Goal: Task Accomplishment & Management: Complete application form

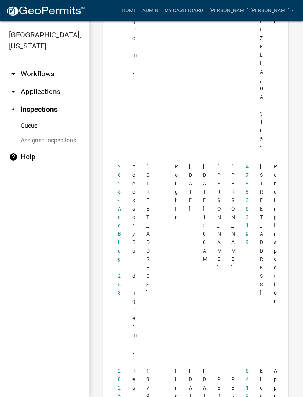
scroll to position [915, 0]
click at [119, 192] on link "2025-Acc Bldg-258" at bounding box center [119, 229] width 3 height 132
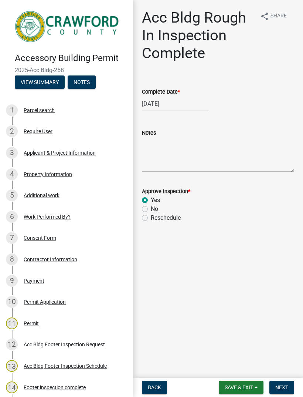
click at [244, 263] on span "Save & Exit" at bounding box center [239, 387] width 28 height 6
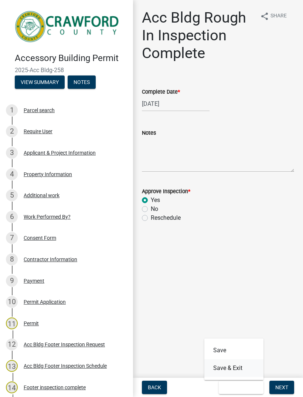
click at [239, 263] on button "Save & Exit" at bounding box center [233, 368] width 59 height 18
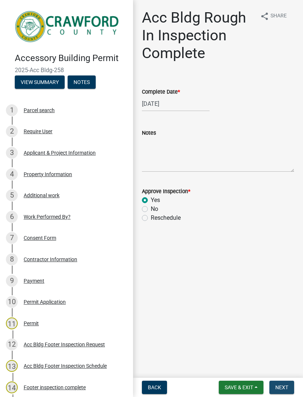
click at [284, 385] on span "Next" at bounding box center [281, 387] width 13 height 6
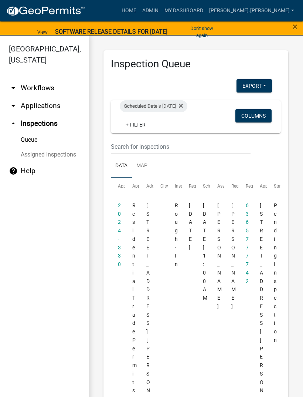
click at [294, 26] on span "×" at bounding box center [295, 26] width 5 height 10
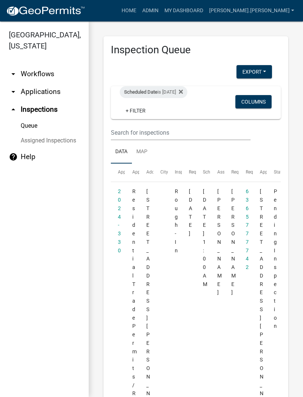
click at [183, 89] on icon at bounding box center [181, 92] width 4 height 6
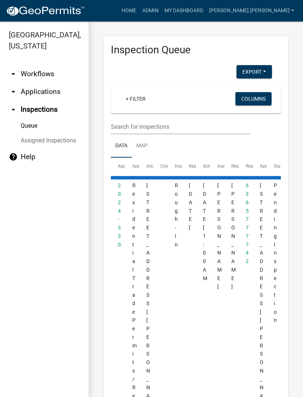
click at [135, 99] on link "+ Filter" at bounding box center [136, 98] width 32 height 13
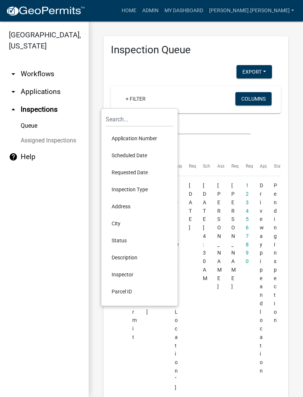
click at [143, 158] on li "Scheduled Date" at bounding box center [140, 155] width 68 height 17
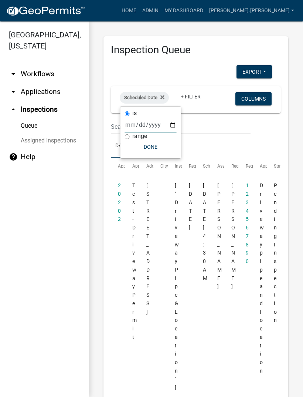
click at [147, 122] on input "date" at bounding box center [151, 124] width 52 height 15
type input "[DATE]"
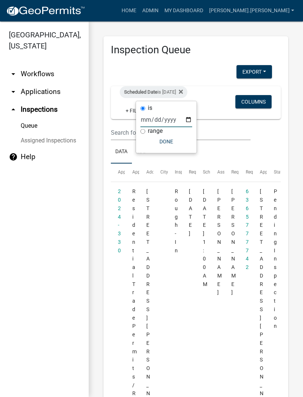
click at [164, 140] on button "Done" at bounding box center [167, 141] width 52 height 13
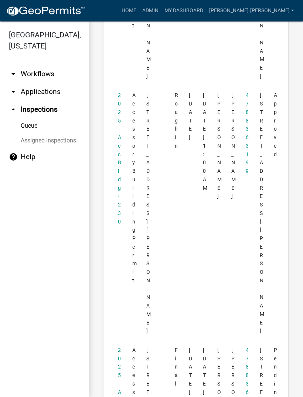
scroll to position [1800, 0]
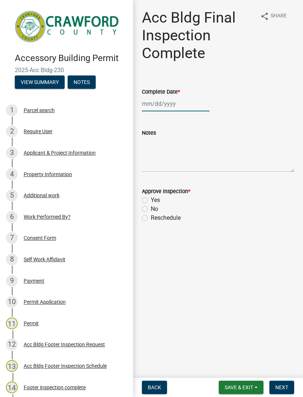
click at [172, 98] on div at bounding box center [176, 103] width 68 height 15
select select "9"
select select "2025"
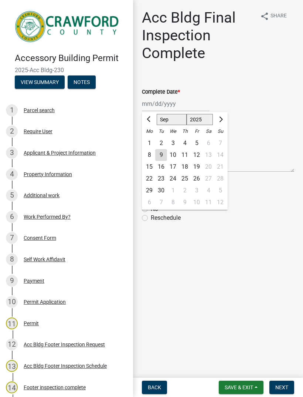
click at [163, 155] on div "9" at bounding box center [161, 155] width 12 height 12
type input "[DATE]"
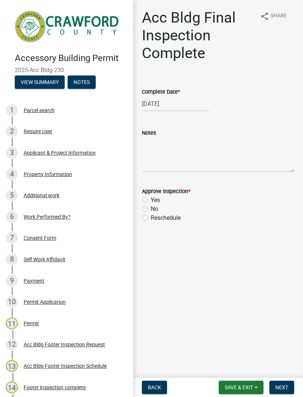
click at [151, 199] on label "Yes" at bounding box center [155, 200] width 9 height 9
click at [151, 199] on input "Yes" at bounding box center [153, 198] width 5 height 5
radio input "true"
click at [249, 386] on span "Save & Exit" at bounding box center [239, 387] width 28 height 6
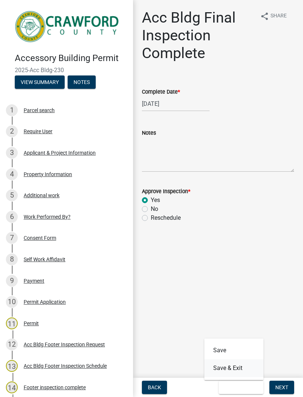
click at [238, 368] on button "Save & Exit" at bounding box center [233, 368] width 59 height 18
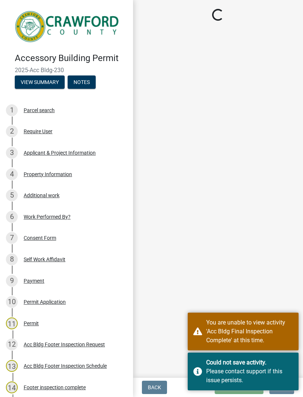
click at [285, 259] on main "Loading..." at bounding box center [218, 187] width 170 height 375
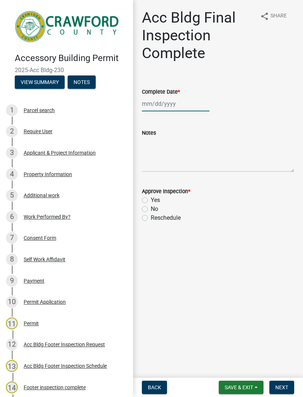
click at [168, 105] on div at bounding box center [176, 103] width 68 height 15
select select "9"
select select "2025"
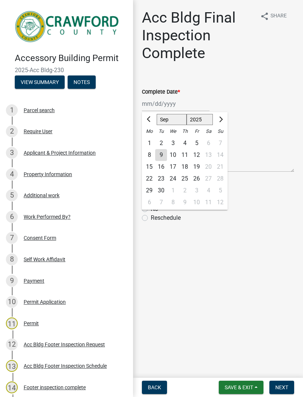
click at [161, 155] on div "9" at bounding box center [161, 155] width 12 height 12
type input "[DATE]"
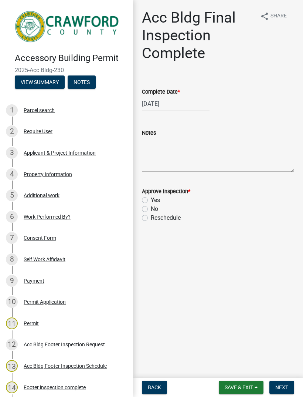
click at [151, 200] on label "Yes" at bounding box center [155, 200] width 9 height 9
click at [151, 200] on input "Yes" at bounding box center [153, 198] width 5 height 5
radio input "true"
click at [250, 390] on span "Save & Exit" at bounding box center [239, 387] width 28 height 6
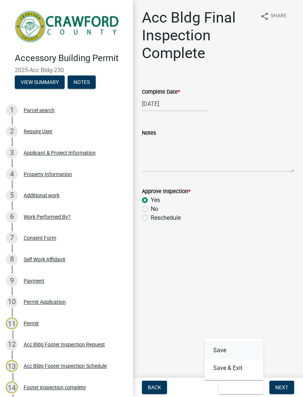
click at [231, 347] on button "Save" at bounding box center [233, 350] width 59 height 18
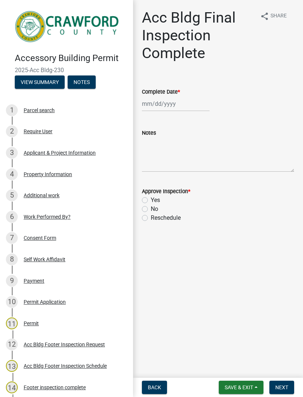
click at [151, 198] on label "Yes" at bounding box center [155, 200] width 9 height 9
click at [151, 198] on input "Yes" at bounding box center [153, 198] width 5 height 5
radio input "true"
click at [285, 384] on span "Next" at bounding box center [281, 387] width 13 height 6
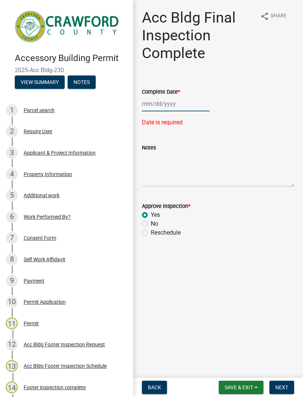
click at [174, 103] on div at bounding box center [176, 103] width 68 height 15
select select "9"
select select "2025"
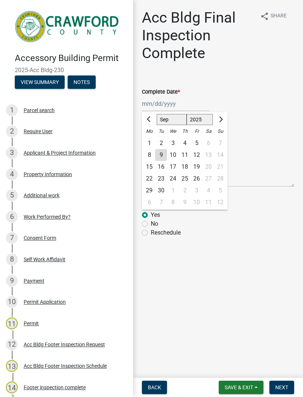
click at [163, 152] on div "9" at bounding box center [161, 155] width 12 height 12
type input "[DATE]"
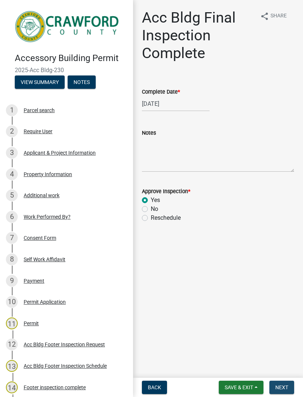
click at [283, 388] on span "Next" at bounding box center [281, 387] width 13 height 6
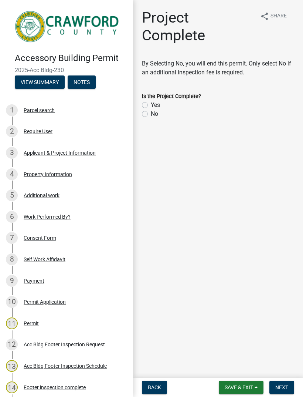
click at [152, 104] on label "Yes" at bounding box center [155, 105] width 9 height 9
click at [152, 104] on input "Yes" at bounding box center [153, 103] width 5 height 5
radio input "true"
click at [256, 386] on button "Save & Exit" at bounding box center [241, 387] width 45 height 13
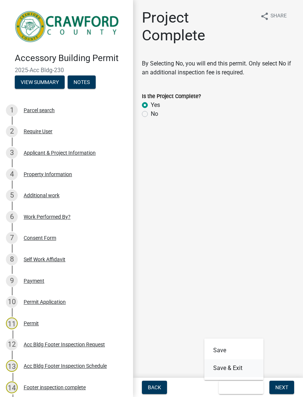
click at [241, 367] on button "Save & Exit" at bounding box center [233, 368] width 59 height 18
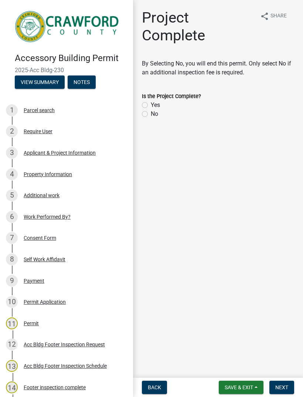
click at [151, 102] on label "Yes" at bounding box center [155, 105] width 9 height 9
click at [151, 102] on input "Yes" at bounding box center [153, 103] width 5 height 5
radio input "true"
click at [284, 385] on span "Next" at bounding box center [281, 387] width 13 height 6
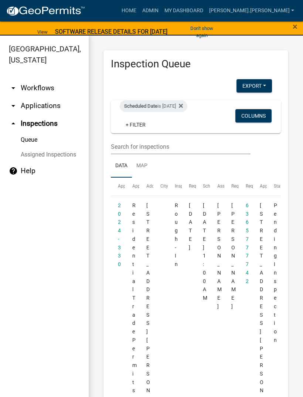
click at [293, 27] on span "×" at bounding box center [295, 26] width 5 height 10
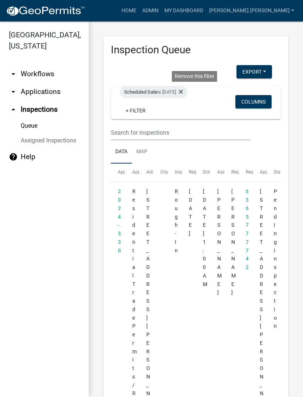
click at [183, 93] on icon at bounding box center [181, 91] width 4 height 4
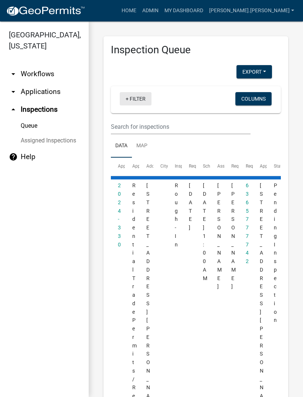
click at [140, 101] on link "+ Filter" at bounding box center [136, 98] width 32 height 13
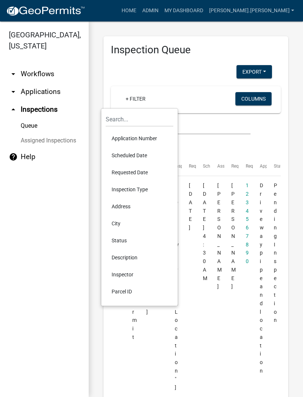
click at [142, 153] on li "Scheduled Date" at bounding box center [140, 155] width 68 height 17
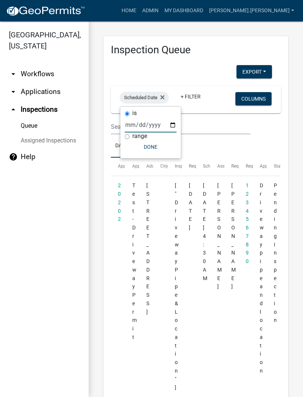
click at [152, 123] on input "date" at bounding box center [151, 124] width 52 height 15
type input "[DATE]"
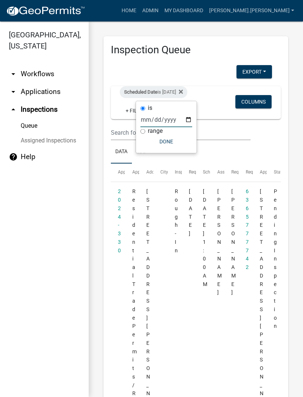
click at [168, 143] on button "Done" at bounding box center [167, 141] width 52 height 13
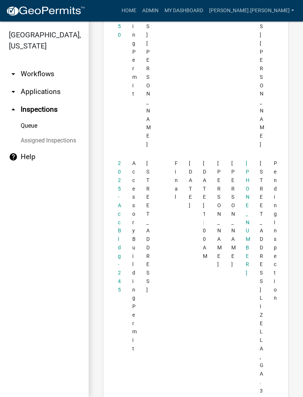
scroll to position [640, 0]
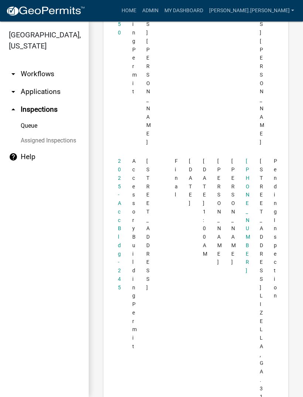
click at [120, 176] on link "2025-Acc Bldg-245" at bounding box center [119, 224] width 3 height 132
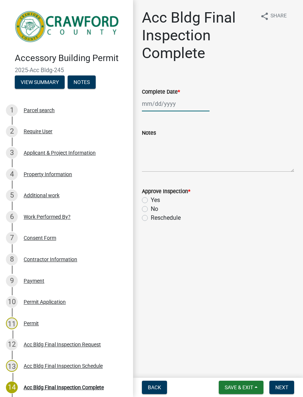
click at [162, 104] on div at bounding box center [176, 103] width 68 height 15
select select "9"
select select "2025"
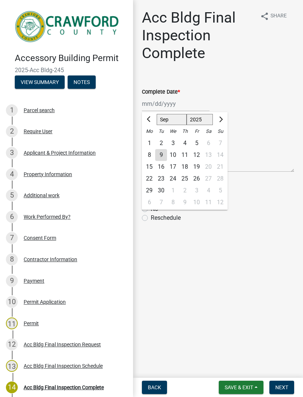
click at [165, 152] on div "9" at bounding box center [161, 155] width 12 height 12
type input "[DATE]"
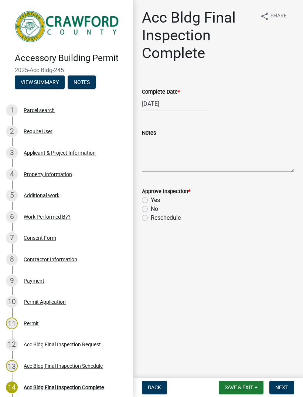
click at [151, 198] on label "Yes" at bounding box center [155, 200] width 9 height 9
click at [151, 198] on input "Yes" at bounding box center [153, 198] width 5 height 5
radio input "true"
click at [284, 382] on button "Next" at bounding box center [282, 387] width 25 height 13
click at [163, 104] on div at bounding box center [176, 103] width 68 height 15
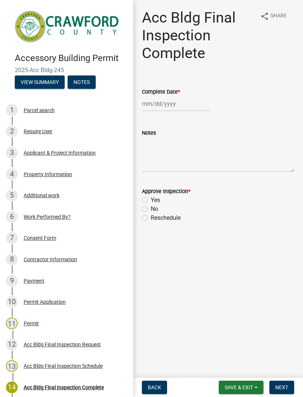
select select "9"
select select "2025"
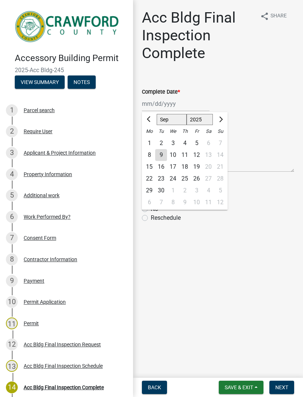
click at [168, 153] on div "10" at bounding box center [173, 155] width 12 height 12
type input "[DATE]"
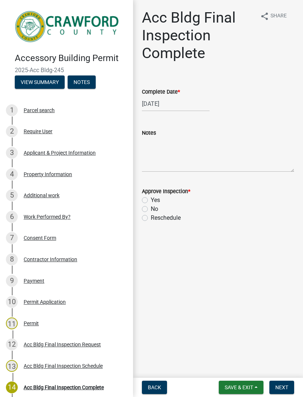
click at [151, 198] on label "Yes" at bounding box center [155, 200] width 9 height 9
click at [151, 198] on input "Yes" at bounding box center [153, 198] width 5 height 5
radio input "true"
click at [284, 383] on button "Next" at bounding box center [282, 387] width 25 height 13
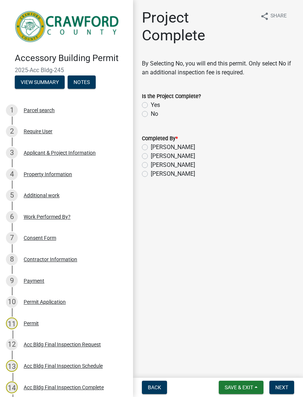
click at [151, 106] on label "Yes" at bounding box center [155, 105] width 9 height 9
click at [151, 105] on input "Yes" at bounding box center [153, 103] width 5 height 5
radio input "true"
click at [151, 175] on label "[PERSON_NAME]" at bounding box center [173, 173] width 44 height 9
click at [151, 174] on input "[PERSON_NAME]" at bounding box center [153, 171] width 5 height 5
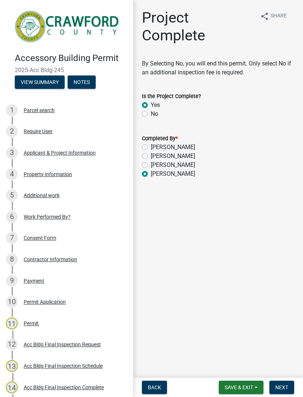
radio input "true"
click at [285, 386] on span "Next" at bounding box center [281, 387] width 13 height 6
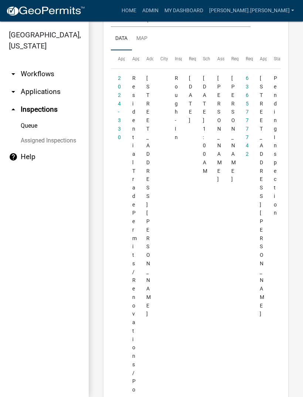
scroll to position [120, 0]
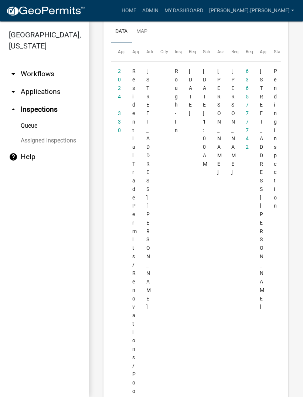
click at [114, 113] on datatable-body-cell "2024-330" at bounding box center [118, 240] width 14 height 356
click at [115, 116] on datatable-body-cell "2024-330" at bounding box center [118, 240] width 14 height 356
click at [118, 120] on link "2024-330" at bounding box center [119, 100] width 3 height 65
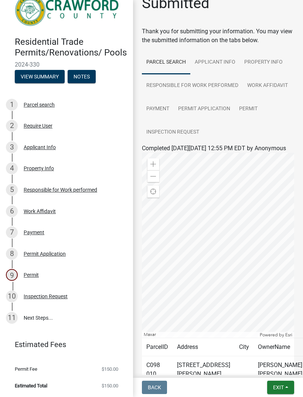
scroll to position [16, 0]
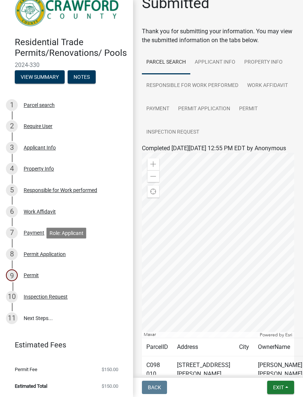
click at [38, 251] on div "Permit Application" at bounding box center [45, 253] width 42 height 5
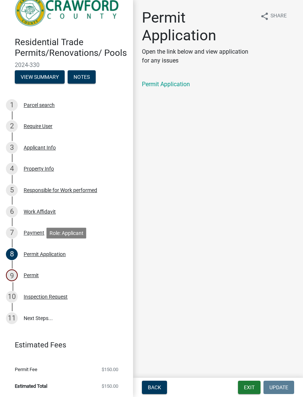
click at [143, 86] on link "Permit Application" at bounding box center [166, 84] width 48 height 7
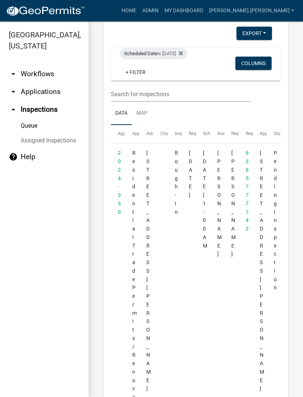
scroll to position [96, 0]
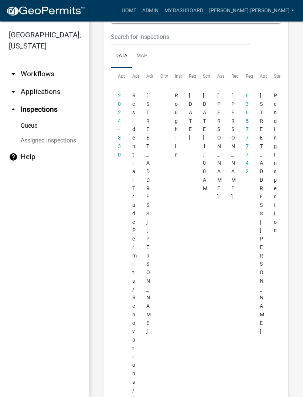
click at [121, 145] on link "2024-330" at bounding box center [119, 124] width 3 height 65
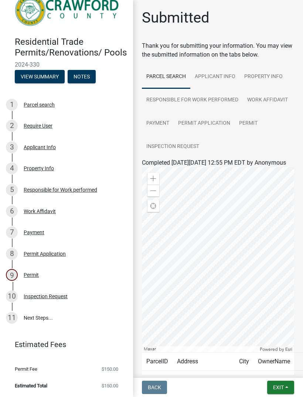
scroll to position [16, 0]
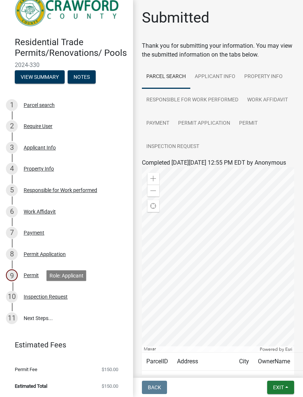
click at [53, 298] on div "Inspection Request" at bounding box center [46, 296] width 44 height 5
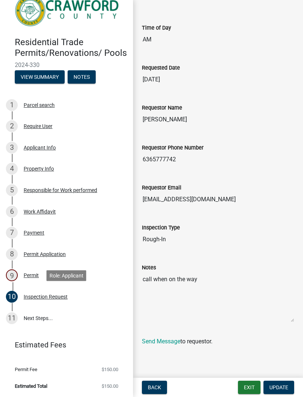
scroll to position [46, 0]
click at [26, 317] on link "11 Next Steps..." at bounding box center [66, 317] width 133 height 21
